Goal: Task Accomplishment & Management: Manage account settings

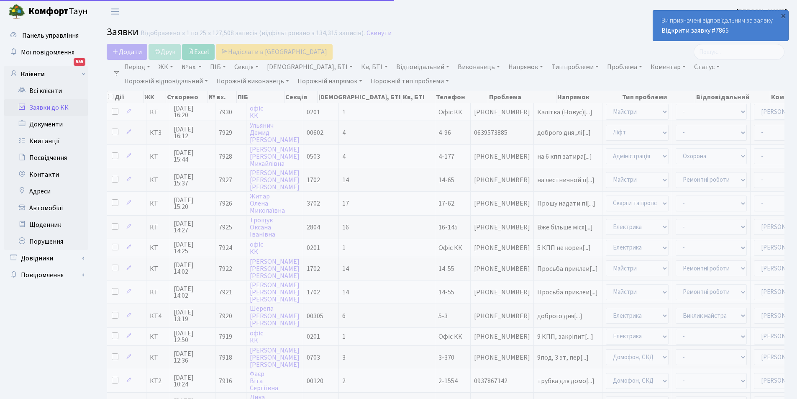
select select "25"
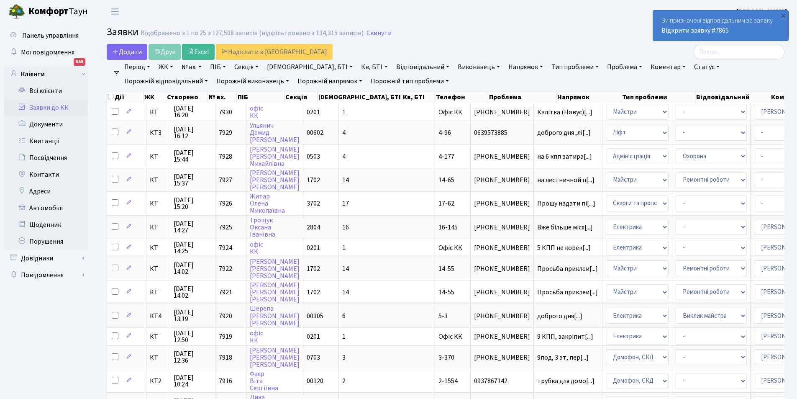
click at [62, 105] on link "Заявки до КК" at bounding box center [46, 107] width 84 height 17
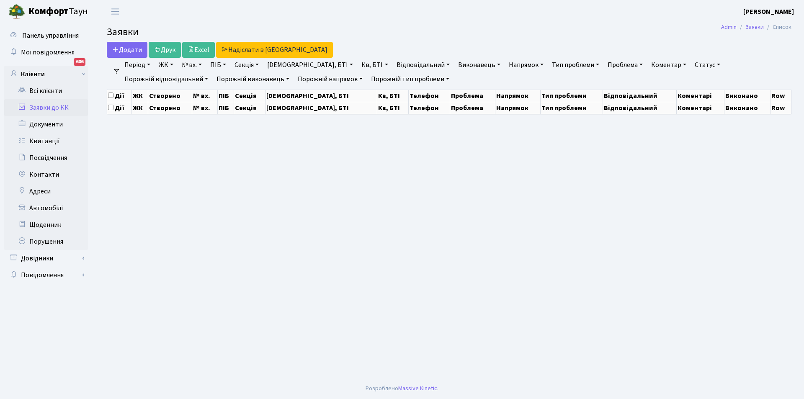
select select "25"
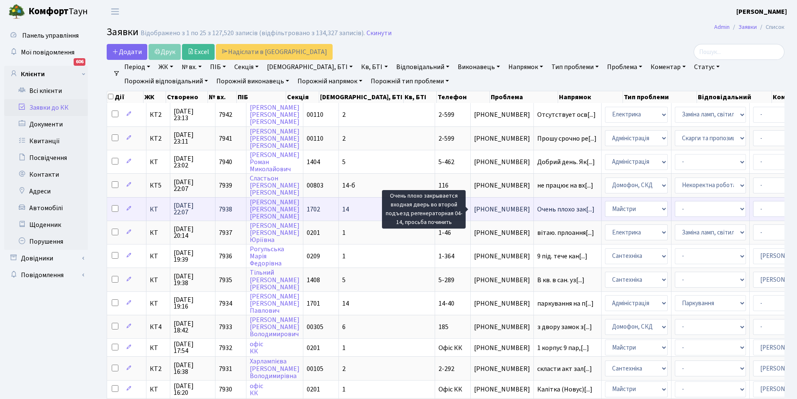
click at [537, 208] on span "Очень плохо зак[...]" at bounding box center [565, 209] width 57 height 9
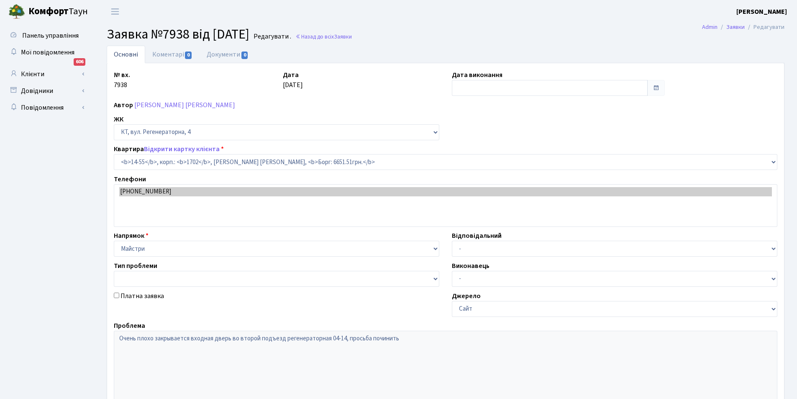
select select "7432"
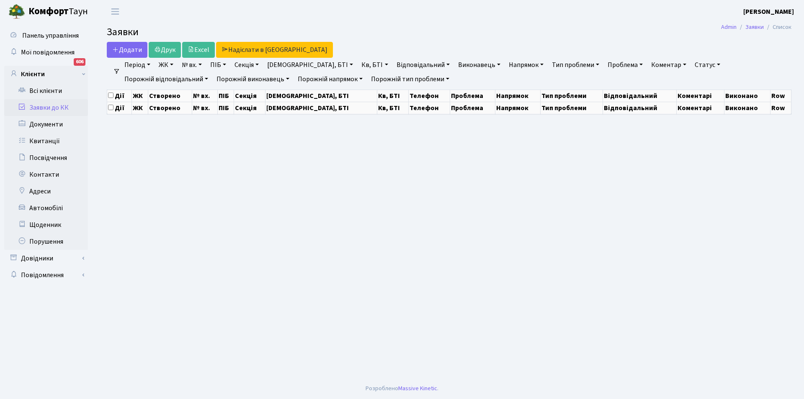
select select "25"
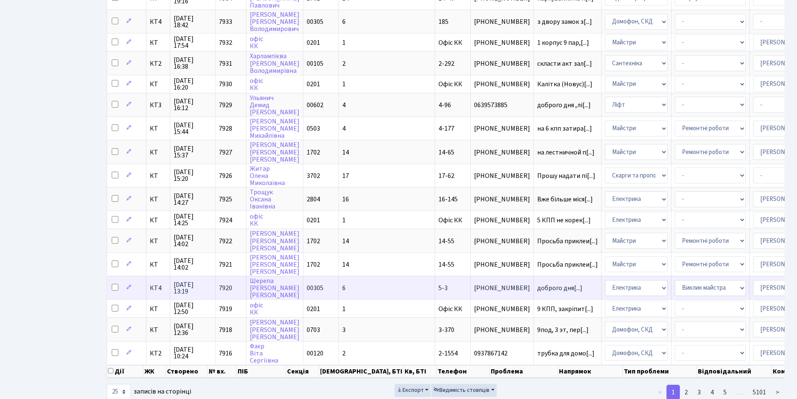
scroll to position [334, 0]
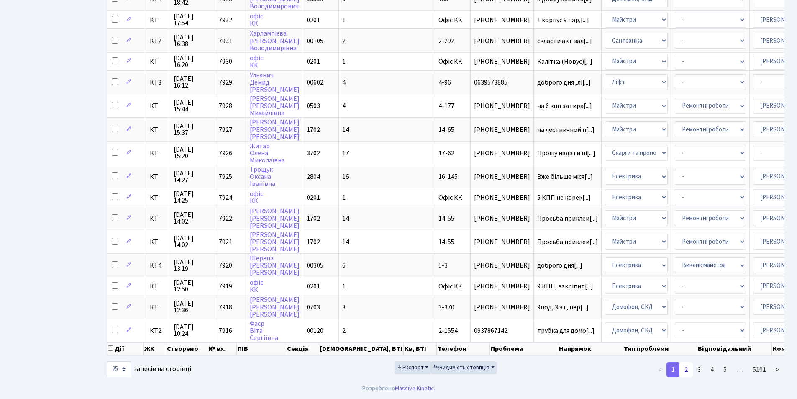
click at [686, 373] on link "2" at bounding box center [686, 369] width 13 height 15
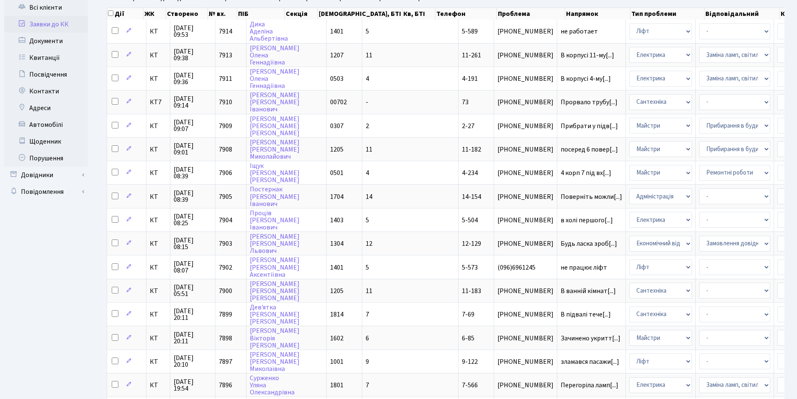
scroll to position [0, 0]
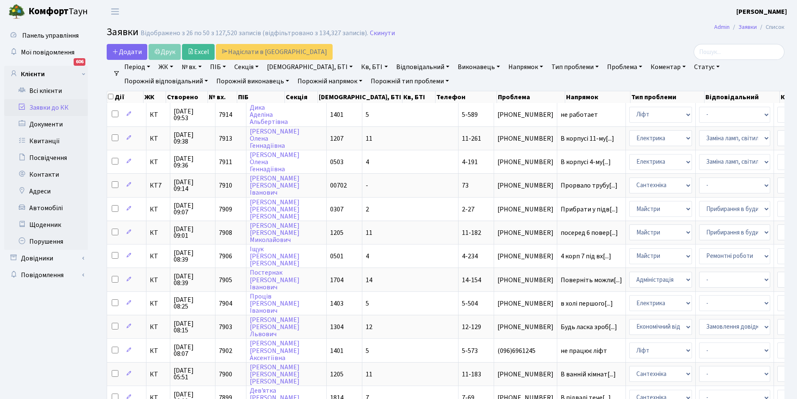
click at [39, 110] on link "Заявки до КК" at bounding box center [46, 107] width 84 height 17
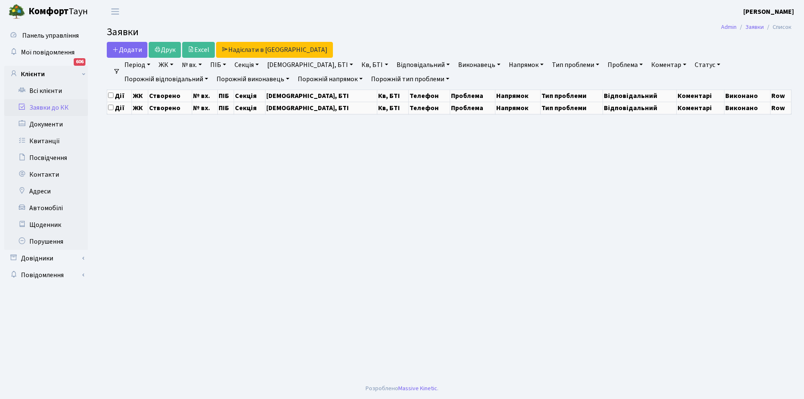
select select "25"
